Goal: Information Seeking & Learning: Learn about a topic

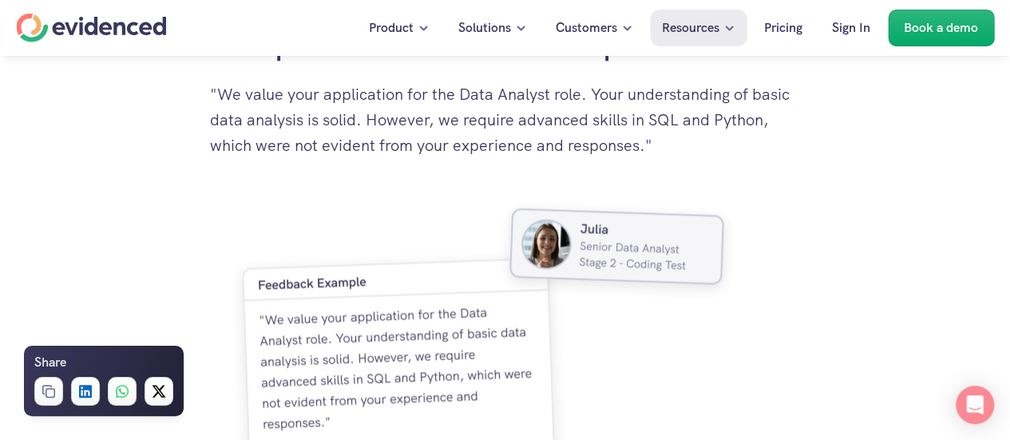
scroll to position [4310, 0]
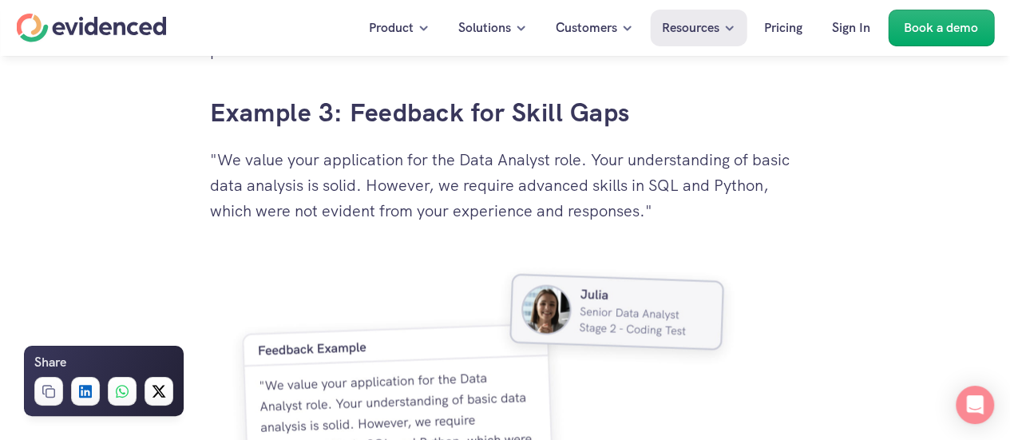
click at [275, 162] on p ""We value your application for the Data Analyst role. Your understanding of bas…" at bounding box center [505, 185] width 591 height 77
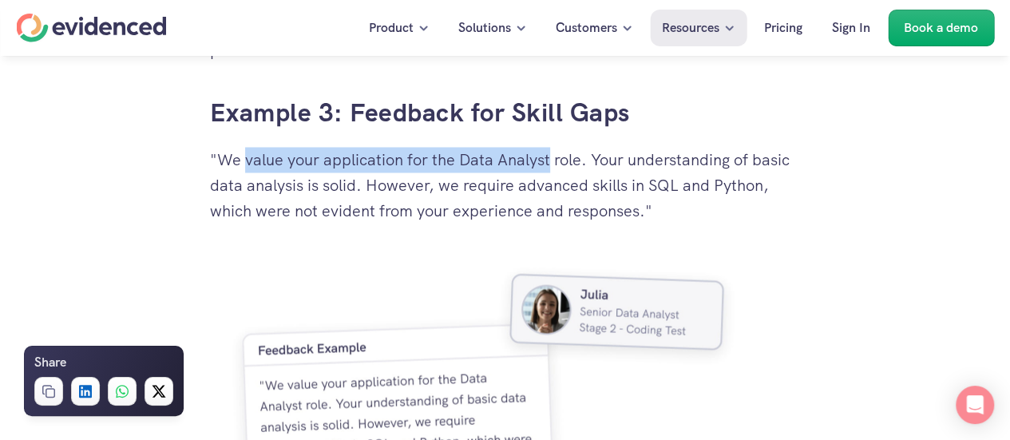
drag, startPoint x: 275, startPoint y: 162, endPoint x: 541, endPoint y: 162, distance: 266.6
click at [541, 162] on p ""We value your application for the Data Analyst role. Your understanding of bas…" at bounding box center [505, 185] width 591 height 77
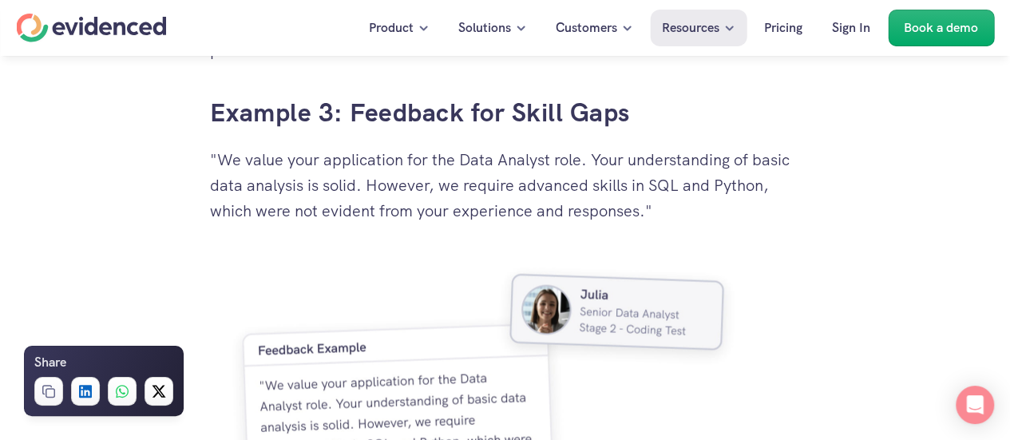
click at [310, 186] on p ""We value your application for the Data Analyst role. Your understanding of bas…" at bounding box center [505, 185] width 591 height 77
click at [457, 186] on p ""We value your application for the Data Analyst role. Your understanding of bas…" at bounding box center [505, 185] width 591 height 77
click at [447, 188] on p ""We value your application for the Data Analyst role. Your understanding of bas…" at bounding box center [505, 185] width 591 height 77
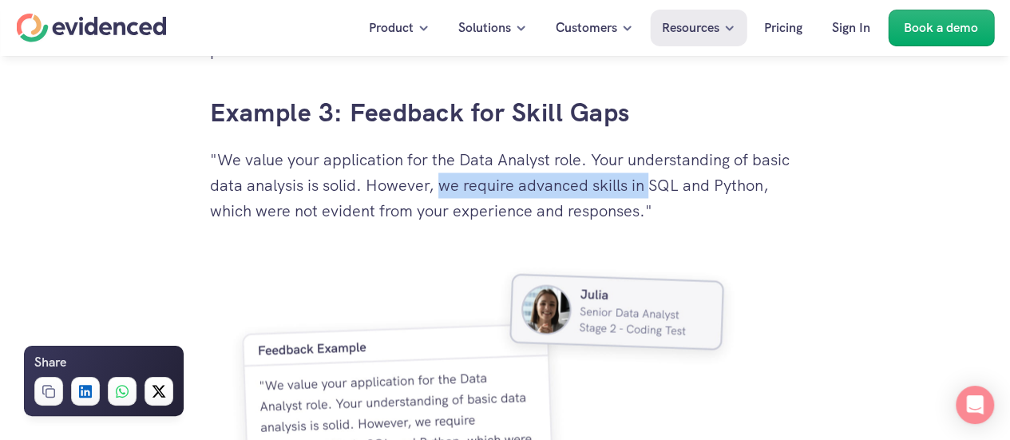
drag, startPoint x: 447, startPoint y: 188, endPoint x: 643, endPoint y: 177, distance: 196.7
click at [643, 177] on p ""We value your application for the Data Analyst role. Your understanding of bas…" at bounding box center [505, 185] width 591 height 77
copy p "we require advanced skills in"
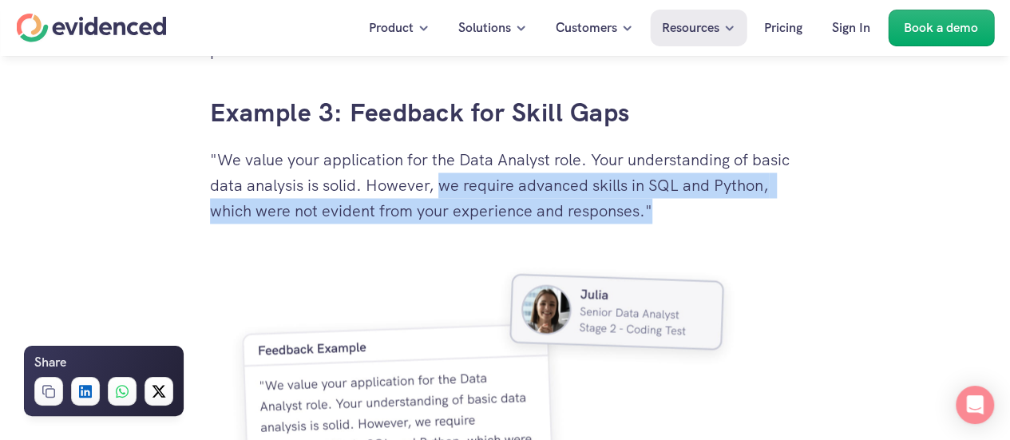
click at [645, 212] on p ""We value your application for the Data Analyst role. Your understanding of bas…" at bounding box center [505, 185] width 591 height 77
click at [640, 216] on p ""We value your application for the Data Analyst role. Your understanding of bas…" at bounding box center [505, 185] width 591 height 77
copy p "we require advanced skills in SQL and Python, which were not evident from your …"
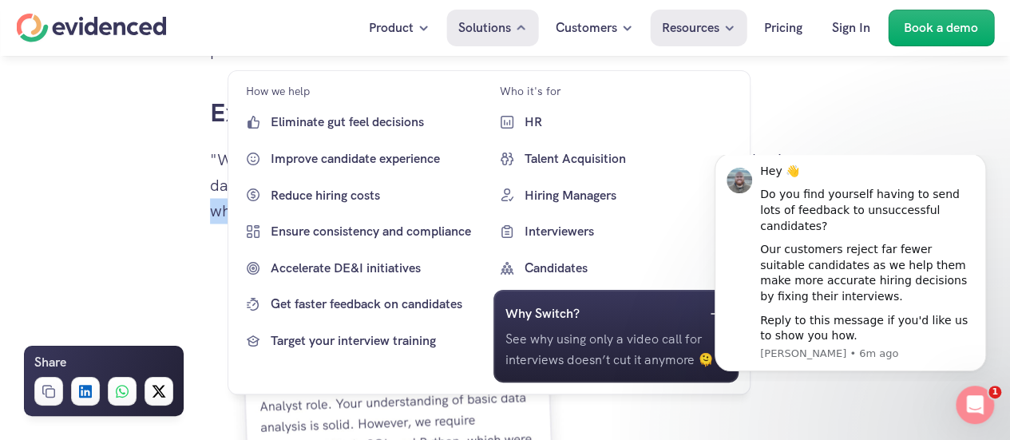
scroll to position [0, 0]
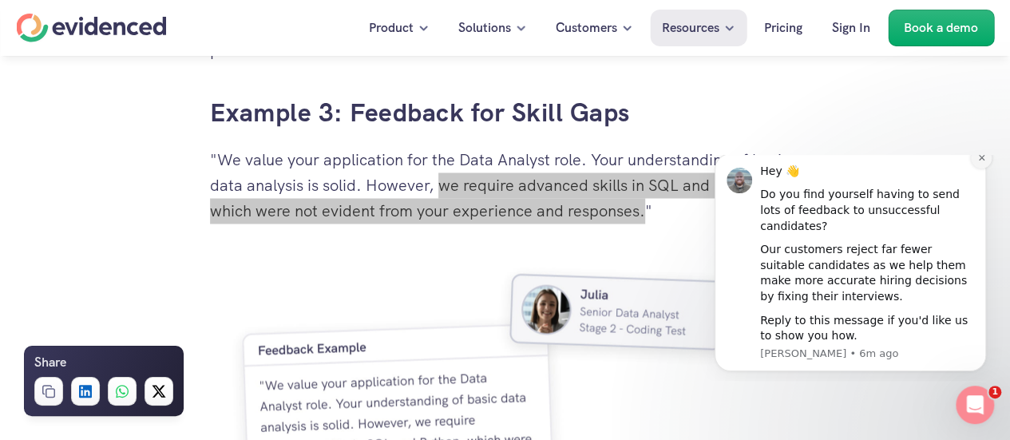
click at [978, 168] on button "Dismiss notification" at bounding box center [981, 158] width 21 height 21
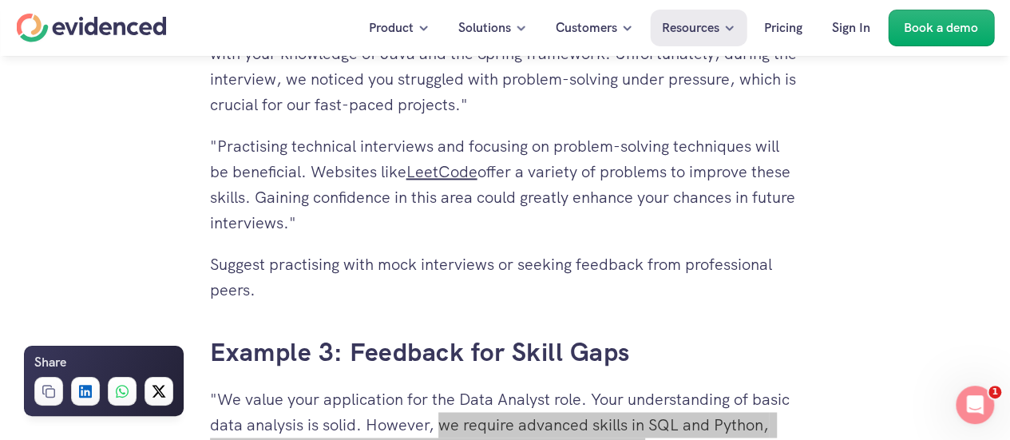
scroll to position [4071, 0]
